Goal: Information Seeking & Learning: Learn about a topic

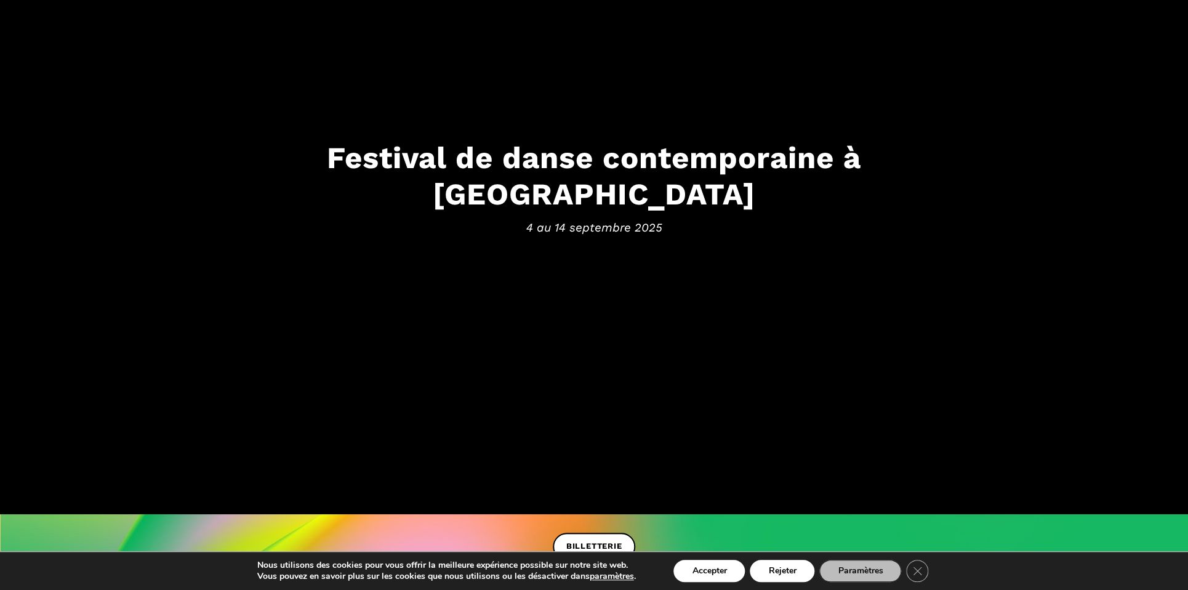
scroll to position [207, 0]
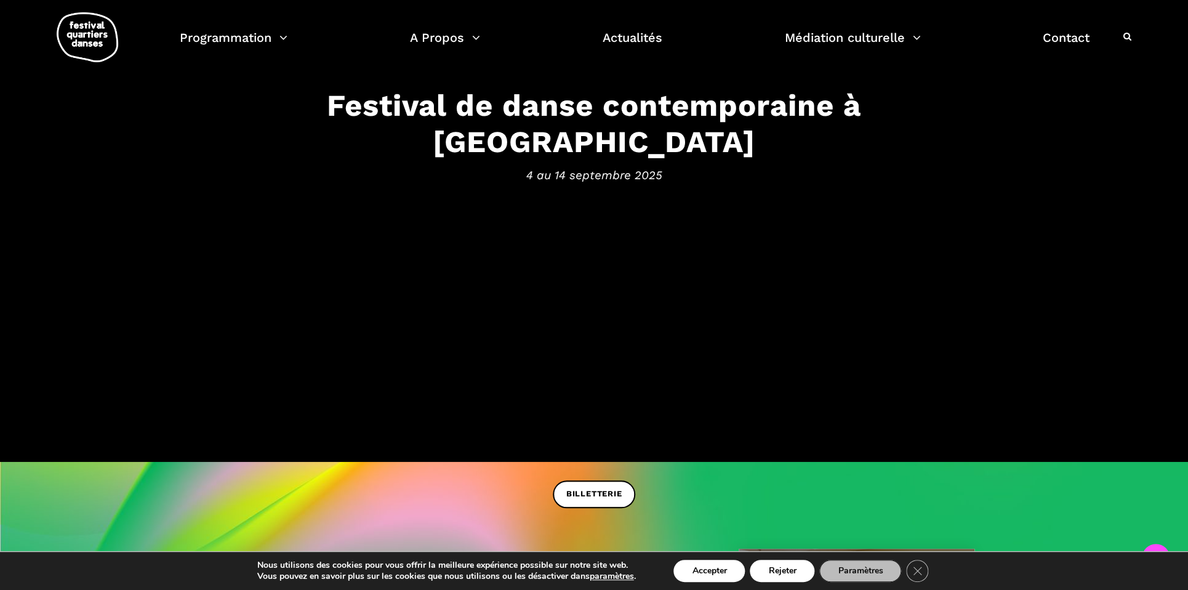
click at [787, 567] on button "Rejeter" at bounding box center [782, 571] width 65 height 22
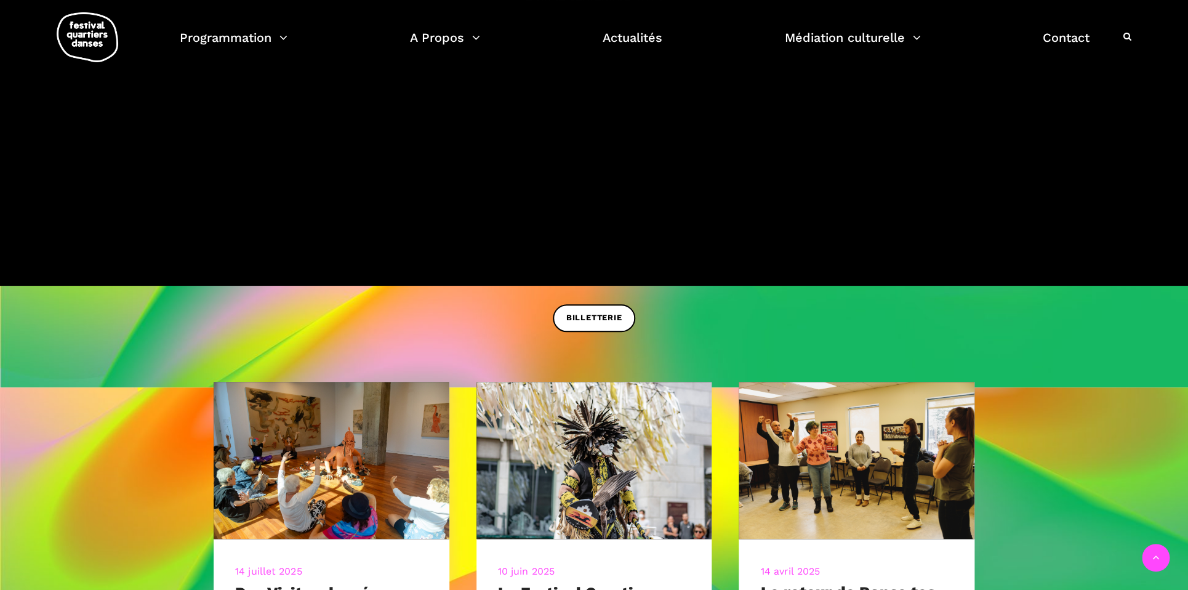
scroll to position [404, 0]
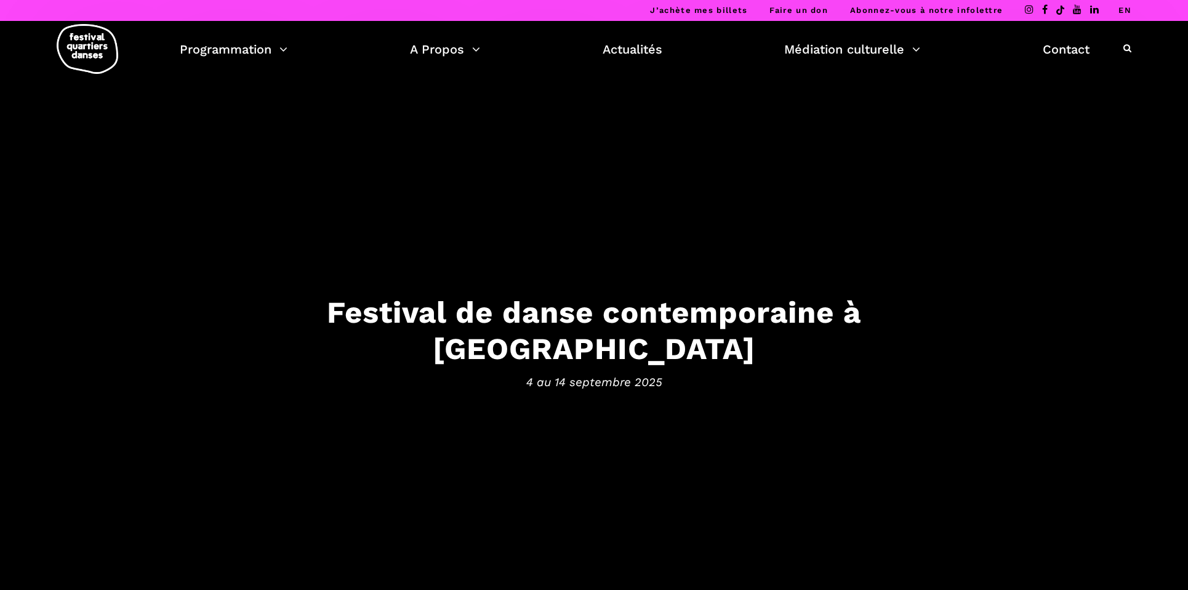
scroll to position [89, 0]
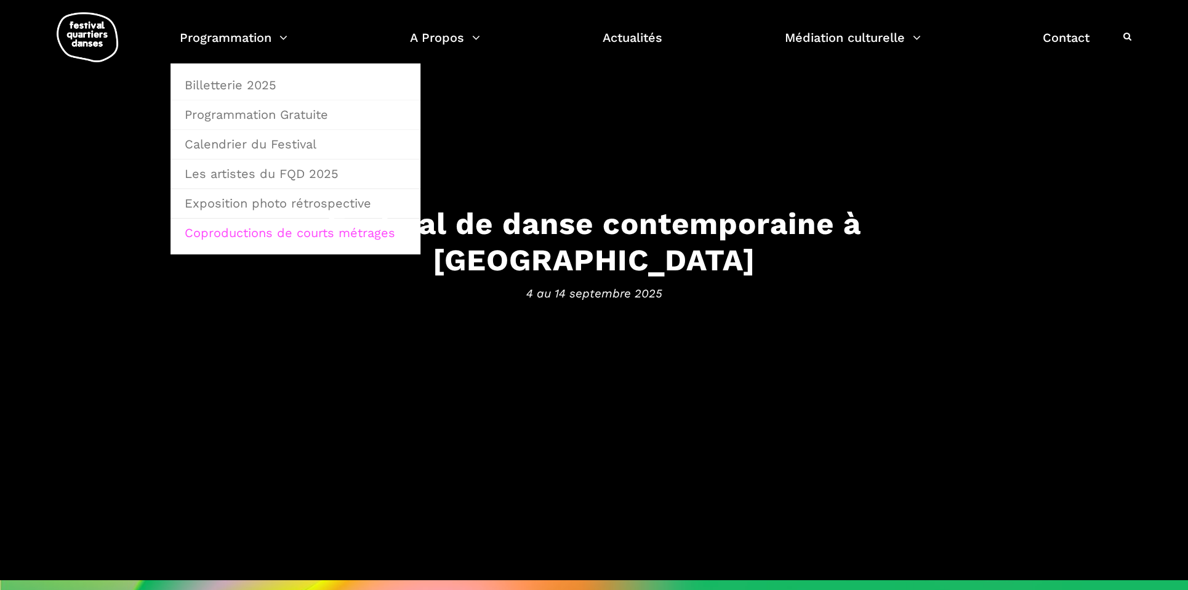
click at [256, 236] on link "Coproductions de courts métrages" at bounding box center [295, 233] width 236 height 28
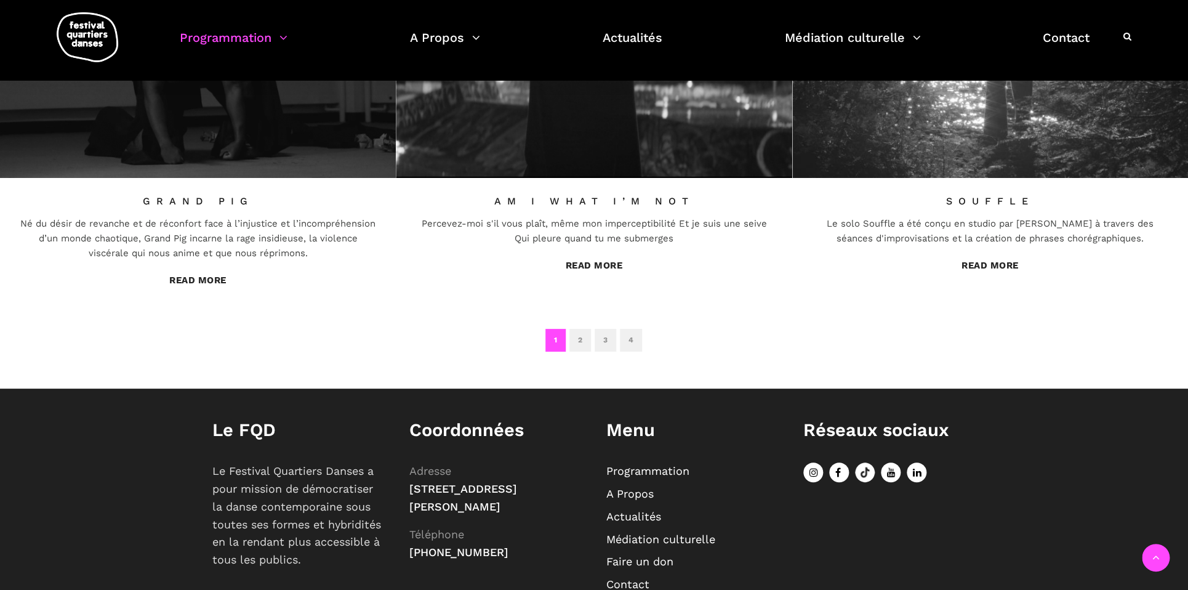
scroll to position [1133, 0]
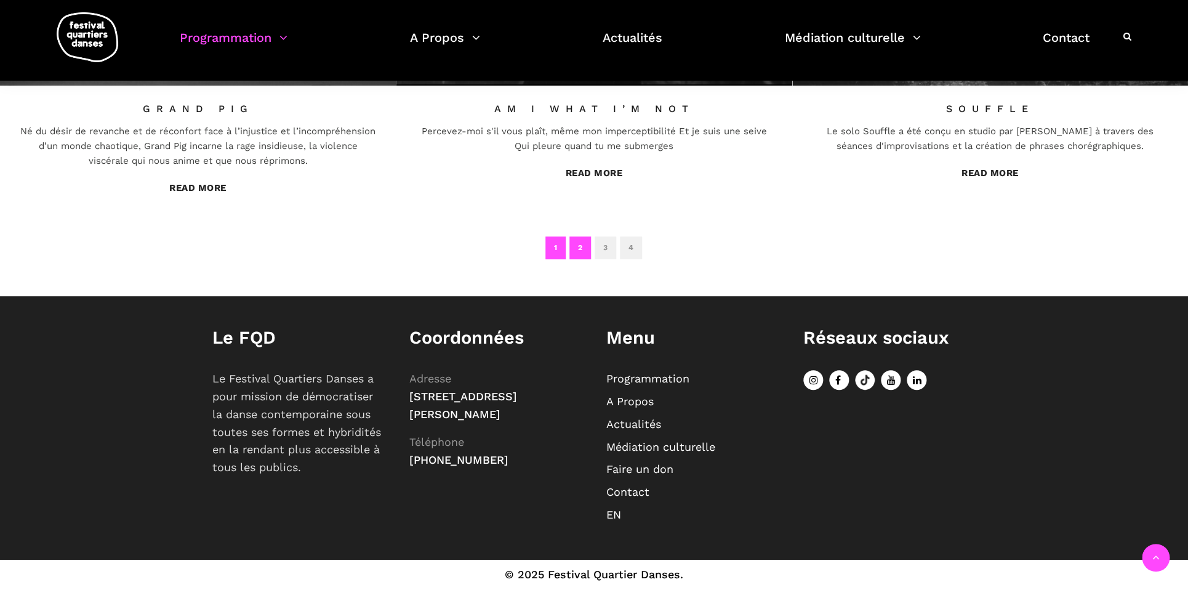
click at [584, 252] on link "2" at bounding box center [580, 247] width 22 height 23
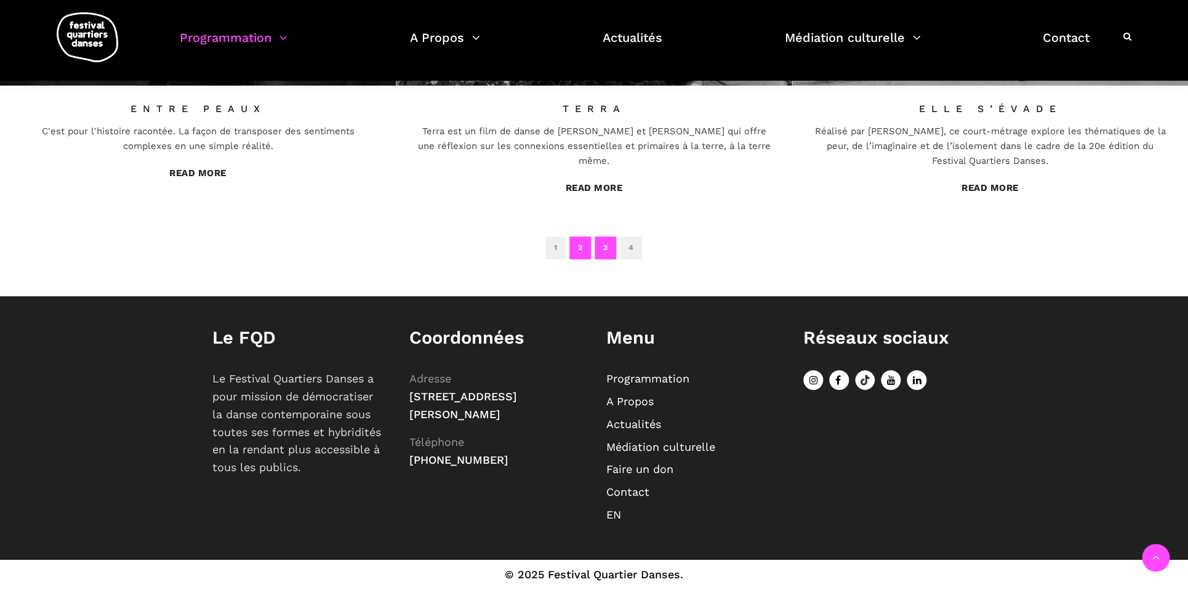
click at [604, 254] on link "3" at bounding box center [606, 247] width 22 height 23
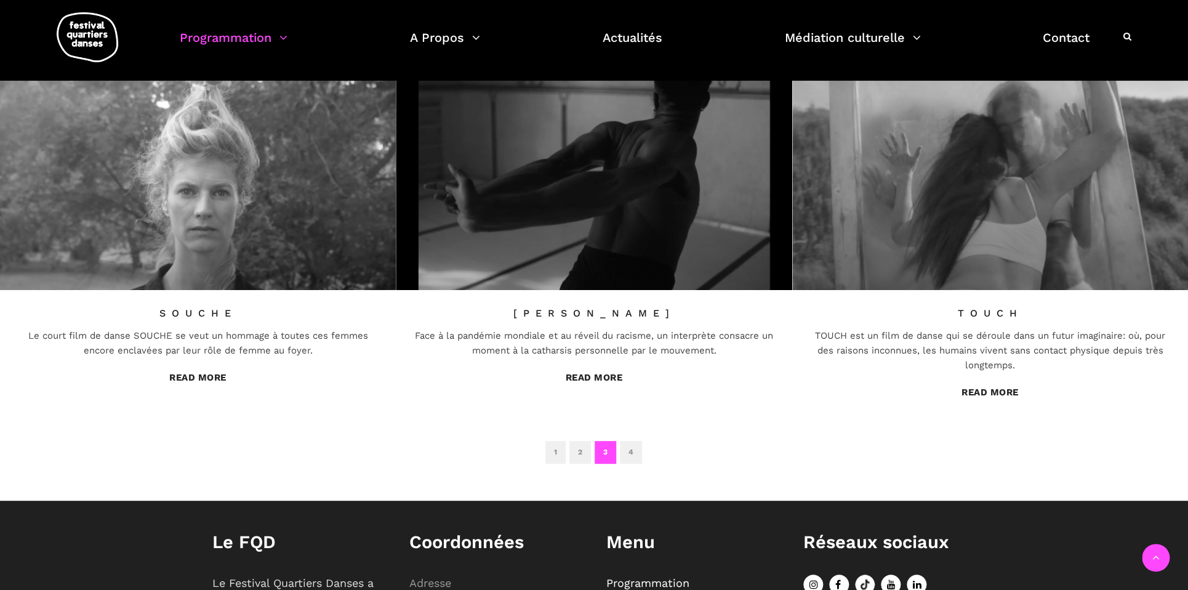
scroll to position [1056, 0]
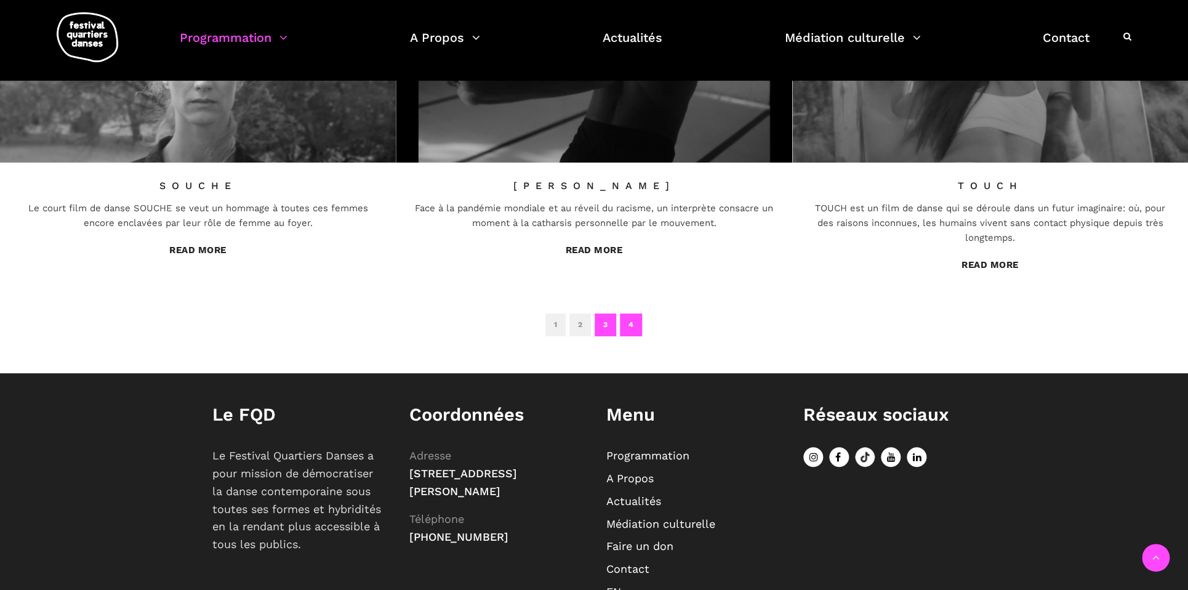
click at [630, 327] on link "4" at bounding box center [631, 324] width 22 height 23
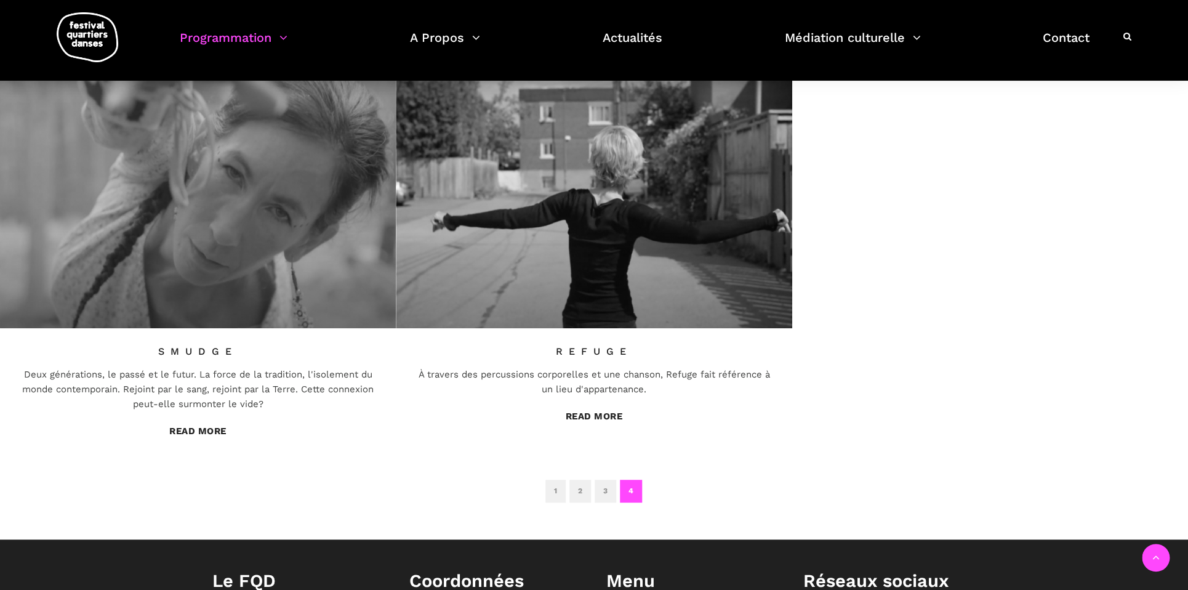
scroll to position [421, 0]
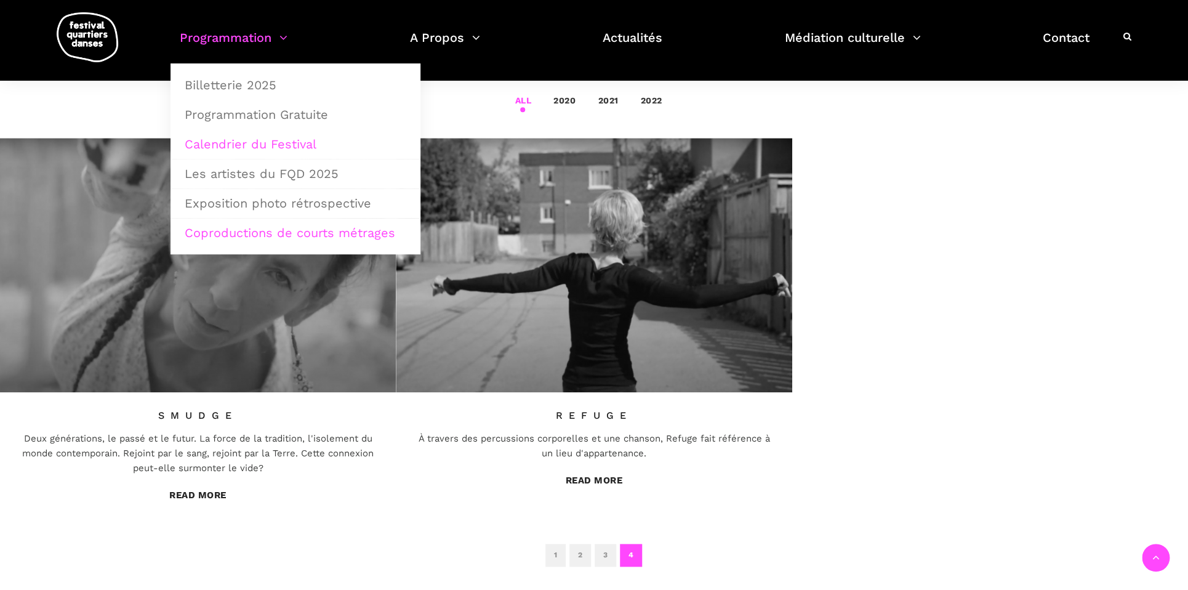
click at [283, 143] on link "Calendrier du Festival" at bounding box center [295, 144] width 236 height 28
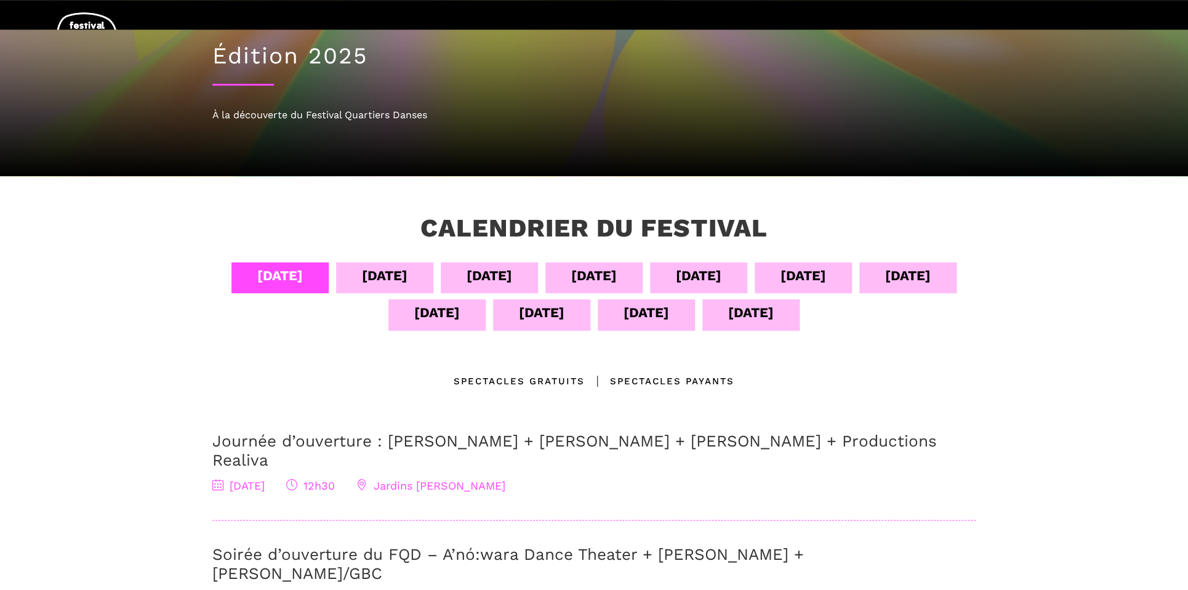
scroll to position [98, 0]
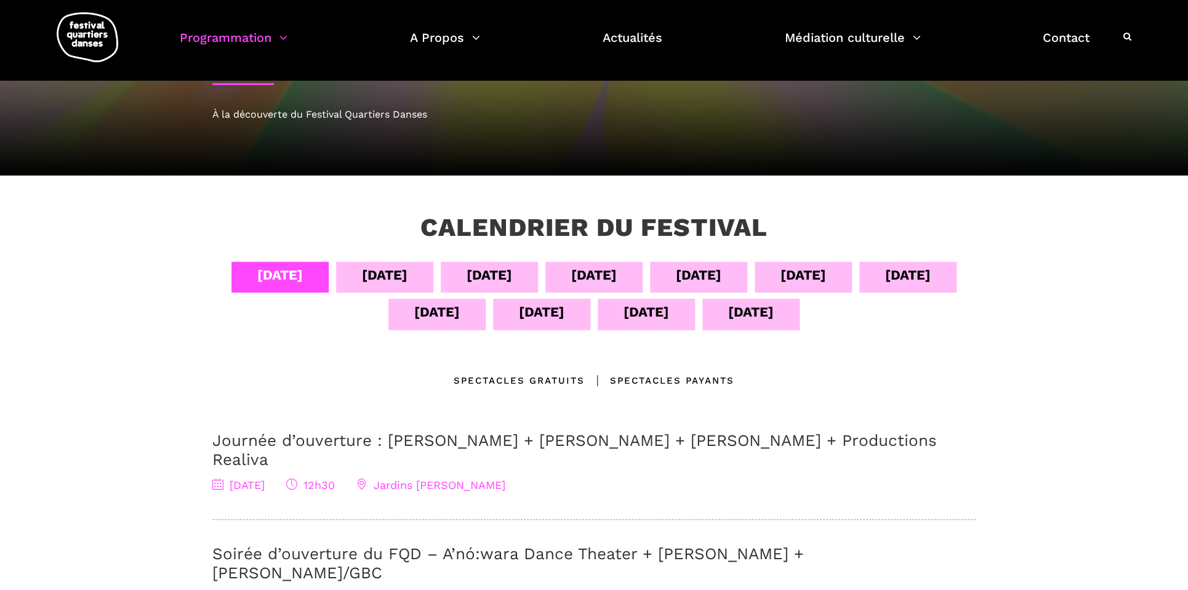
click at [701, 273] on div "08 sept" at bounding box center [699, 275] width 46 height 22
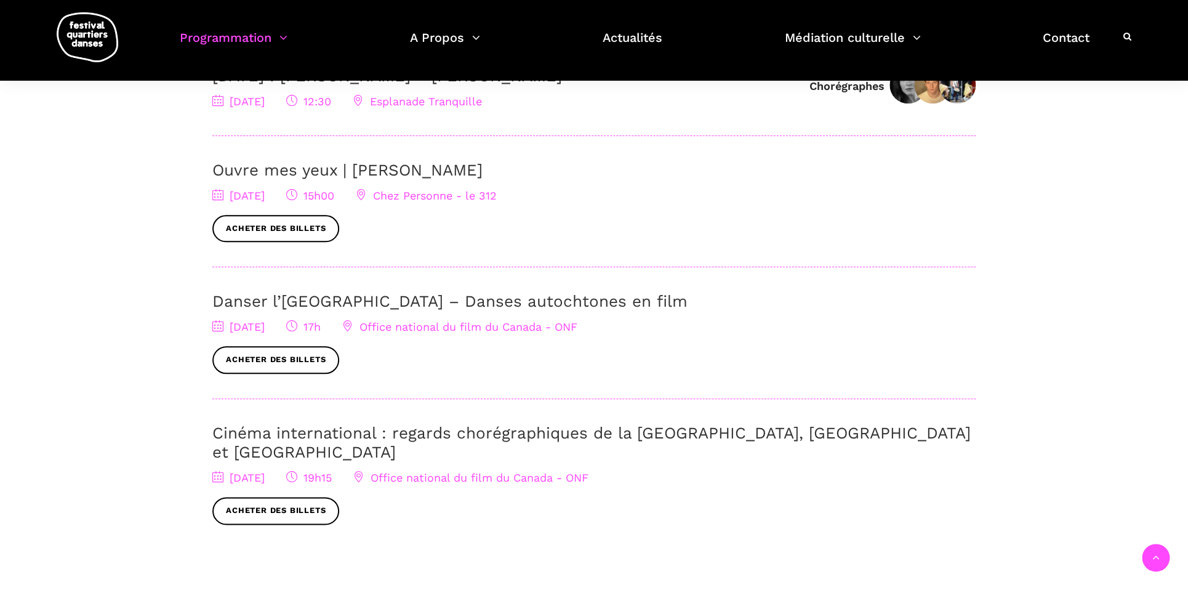
scroll to position [453, 0]
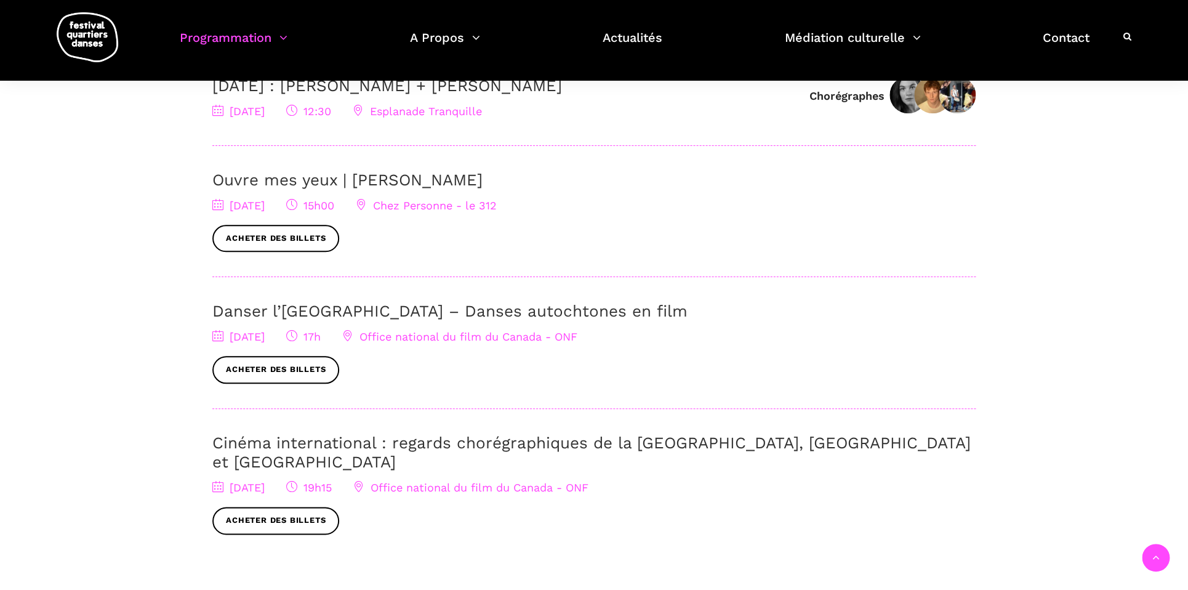
click at [456, 441] on link "Cinéma international : regards chorégraphiques de la [GEOGRAPHIC_DATA], [GEOGRA…" at bounding box center [591, 452] width 758 height 38
